Goal: Check status

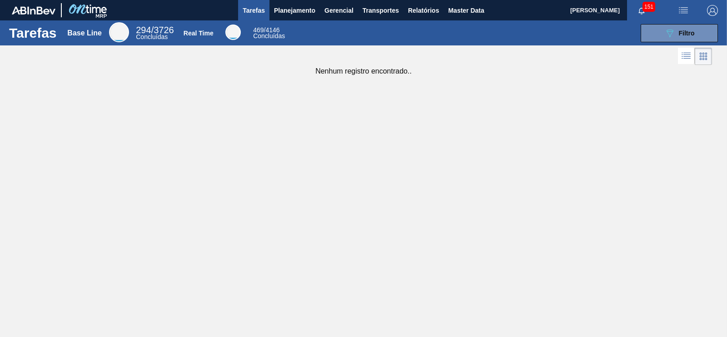
click at [257, 10] on span "Tarefas" at bounding box center [254, 10] width 22 height 11
click at [288, 11] on span "Planejamento" at bounding box center [294, 10] width 41 height 11
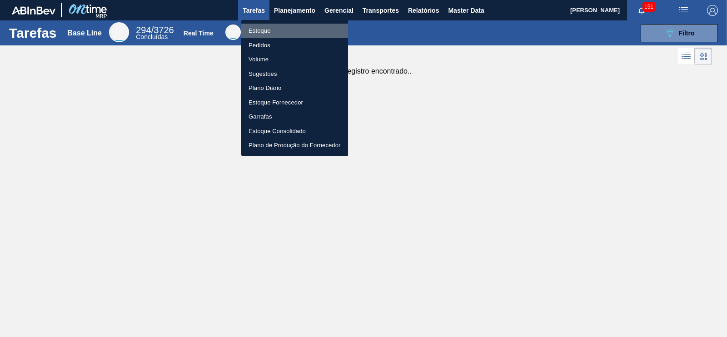
click at [261, 32] on li "Estoque" at bounding box center [294, 31] width 107 height 15
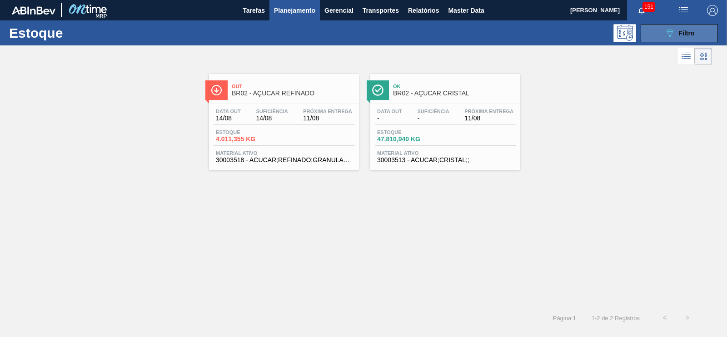
click at [678, 34] on div "089F7B8B-B2A5-4AFE-B5C0-19BA573D28AC Filtro" at bounding box center [679, 33] width 30 height 11
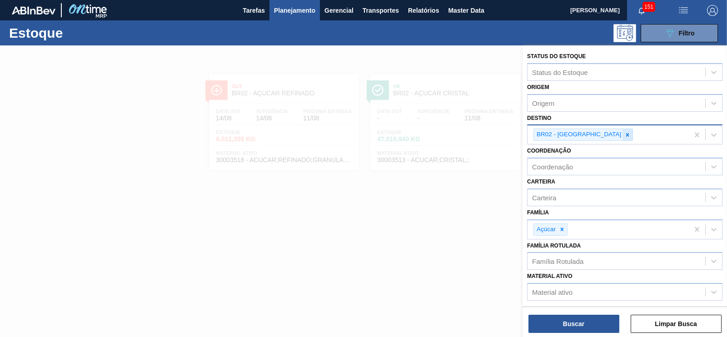
click at [624, 132] on icon at bounding box center [627, 135] width 6 height 6
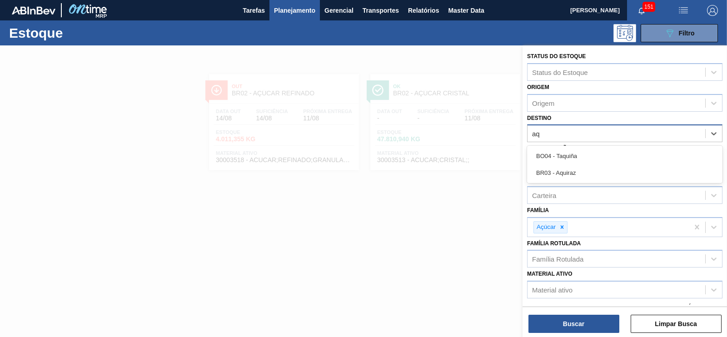
type input "a"
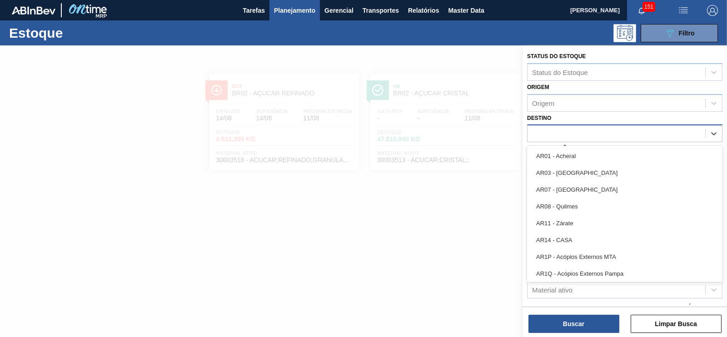
click at [559, 138] on div "a" at bounding box center [616, 133] width 178 height 13
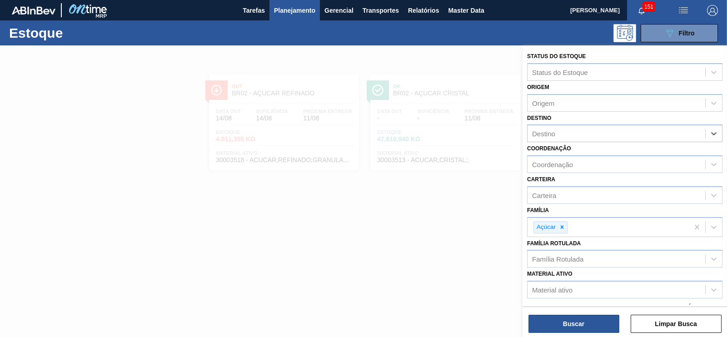
click at [491, 180] on div at bounding box center [363, 213] width 727 height 337
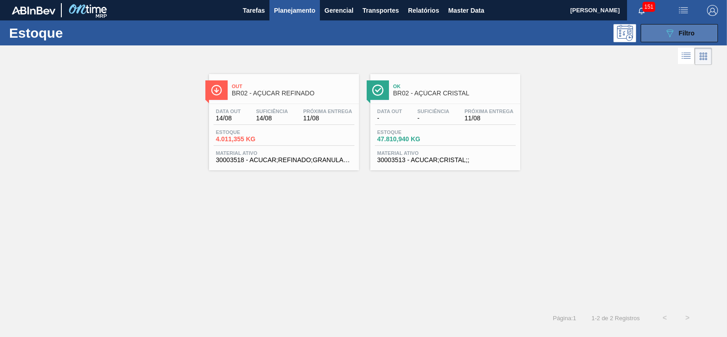
click at [670, 29] on icon "089F7B8B-B2A5-4AFE-B5C0-19BA573D28AC" at bounding box center [669, 33] width 11 height 11
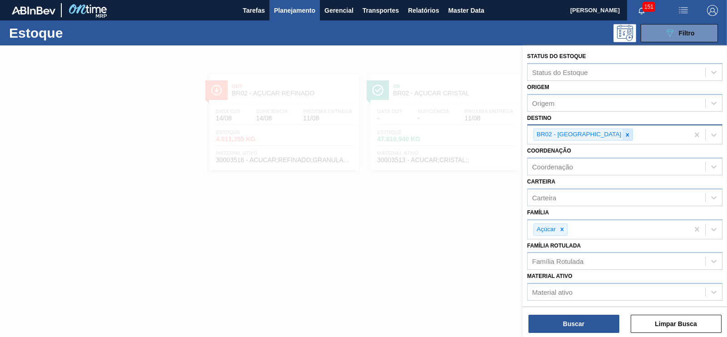
click at [624, 133] on icon at bounding box center [627, 135] width 6 height 6
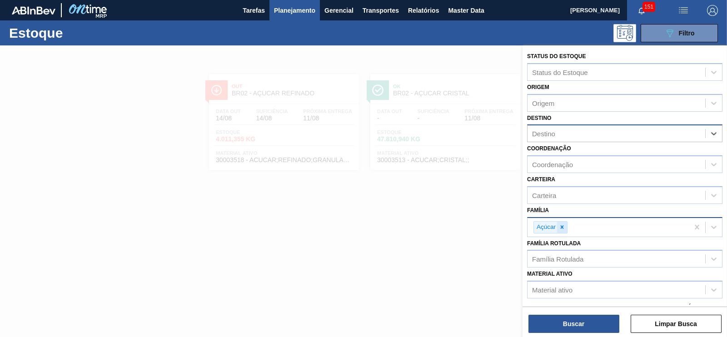
click at [559, 222] on div at bounding box center [562, 227] width 10 height 11
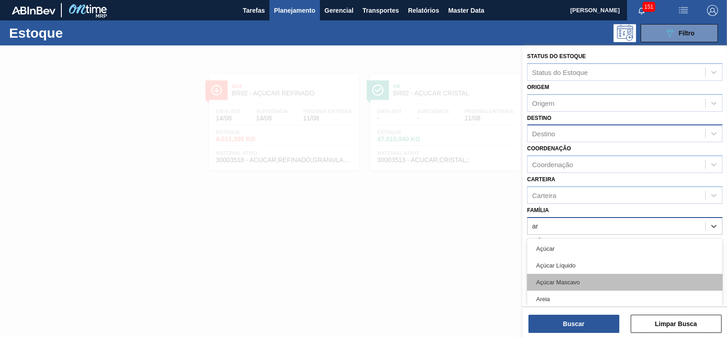
type input "arr"
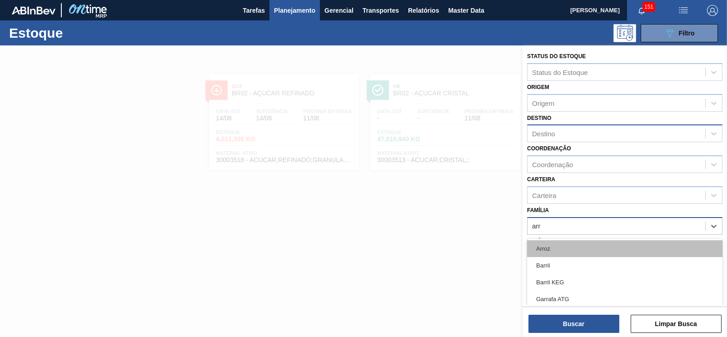
click at [551, 247] on div "Arroz" at bounding box center [624, 248] width 195 height 17
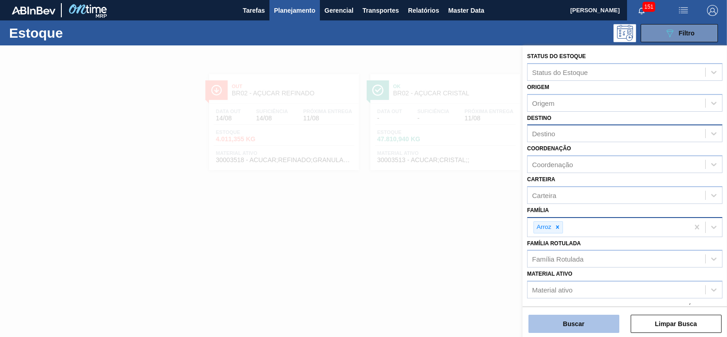
click at [595, 327] on button "Buscar" at bounding box center [573, 324] width 91 height 18
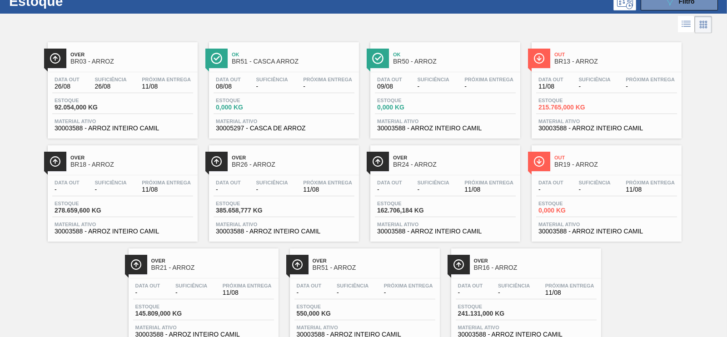
scroll to position [6, 0]
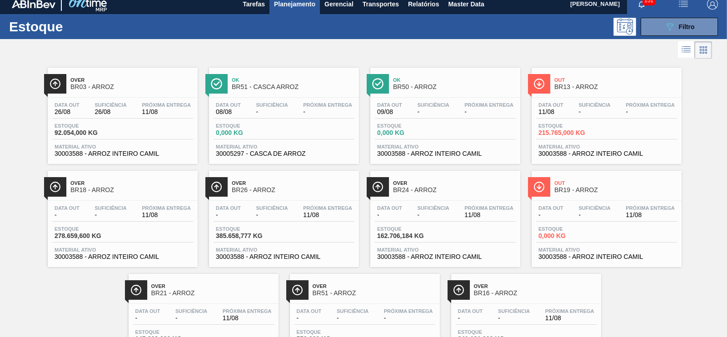
click at [621, 111] on div "Data out 11/08 Suficiência - Próxima Entrega -" at bounding box center [606, 110] width 141 height 16
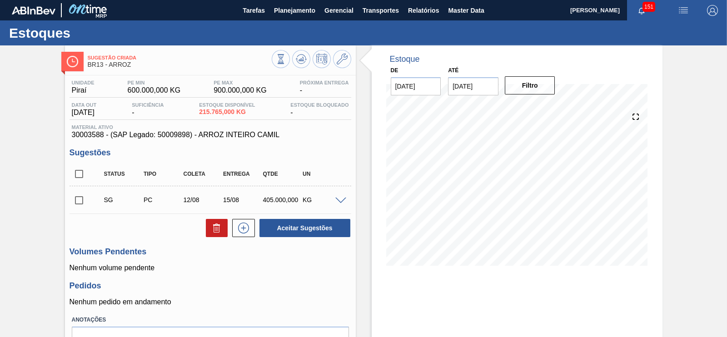
scroll to position [54, 0]
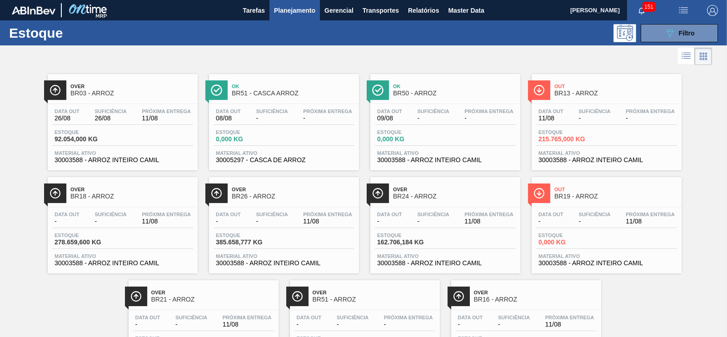
click at [564, 216] on div "Data out -" at bounding box center [551, 218] width 30 height 13
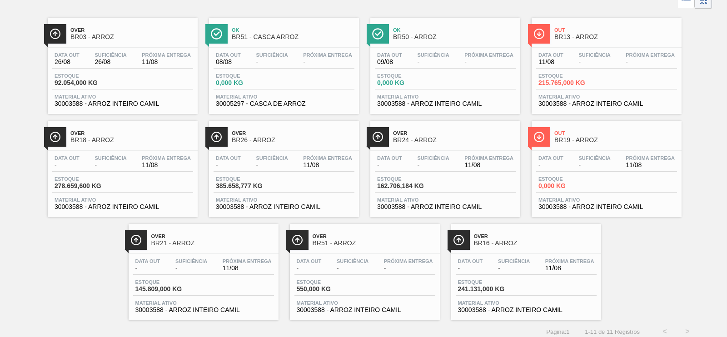
click at [534, 304] on span "Material ativo" at bounding box center [526, 302] width 136 height 5
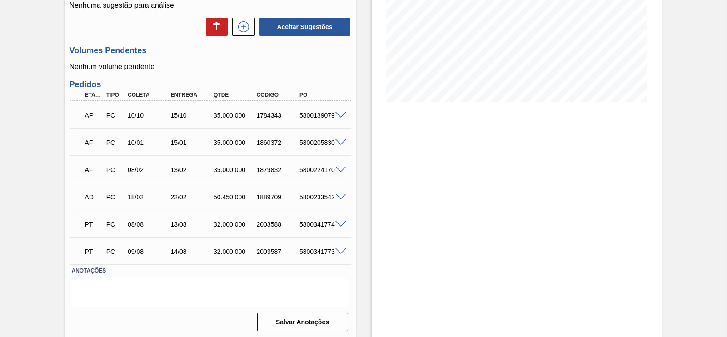
scroll to position [167, 0]
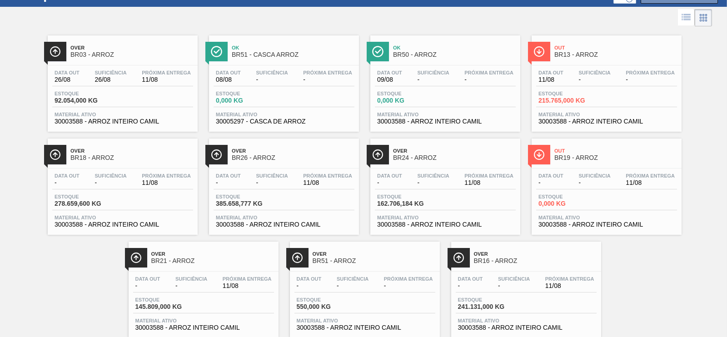
scroll to position [64, 0]
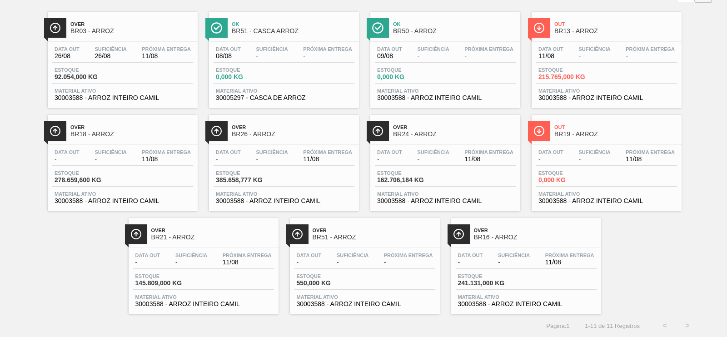
click at [513, 241] on div "Over BR16 - ARROZ" at bounding box center [535, 234] width 123 height 20
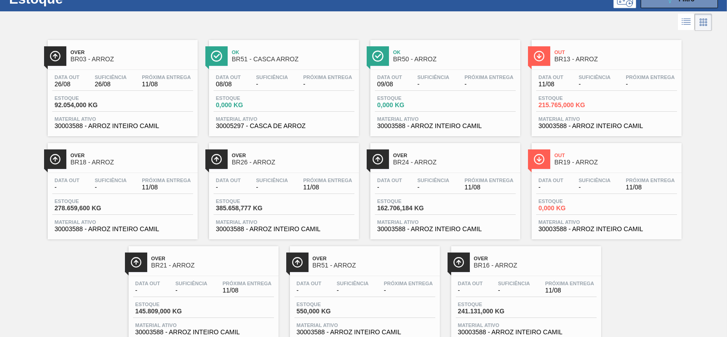
scroll to position [64, 0]
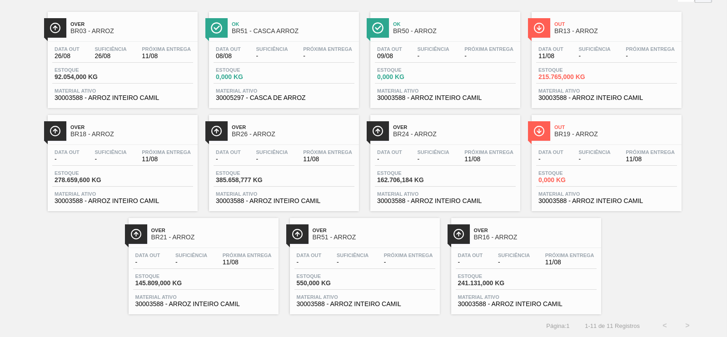
click at [390, 251] on div "Data out - Suficiência - Próxima Entrega - Estoque 550,000 KG Material ativo 30…" at bounding box center [365, 279] width 150 height 62
click at [219, 248] on div at bounding box center [203, 248] width 135 height 0
